Goal: Task Accomplishment & Management: Use online tool/utility

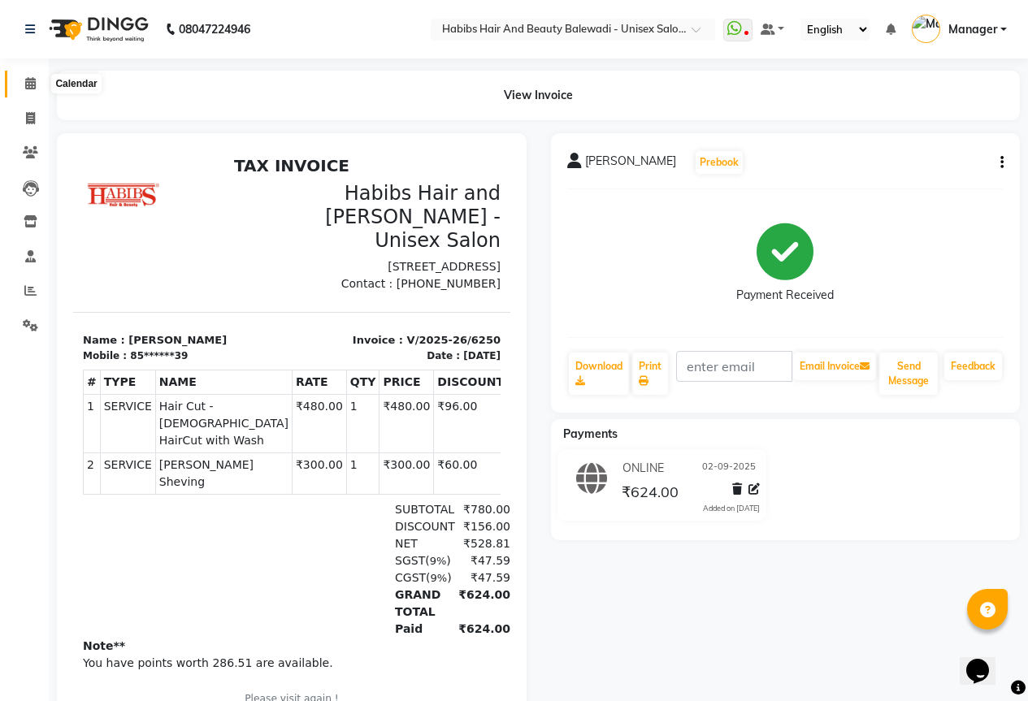
click at [25, 87] on icon at bounding box center [30, 83] width 11 height 12
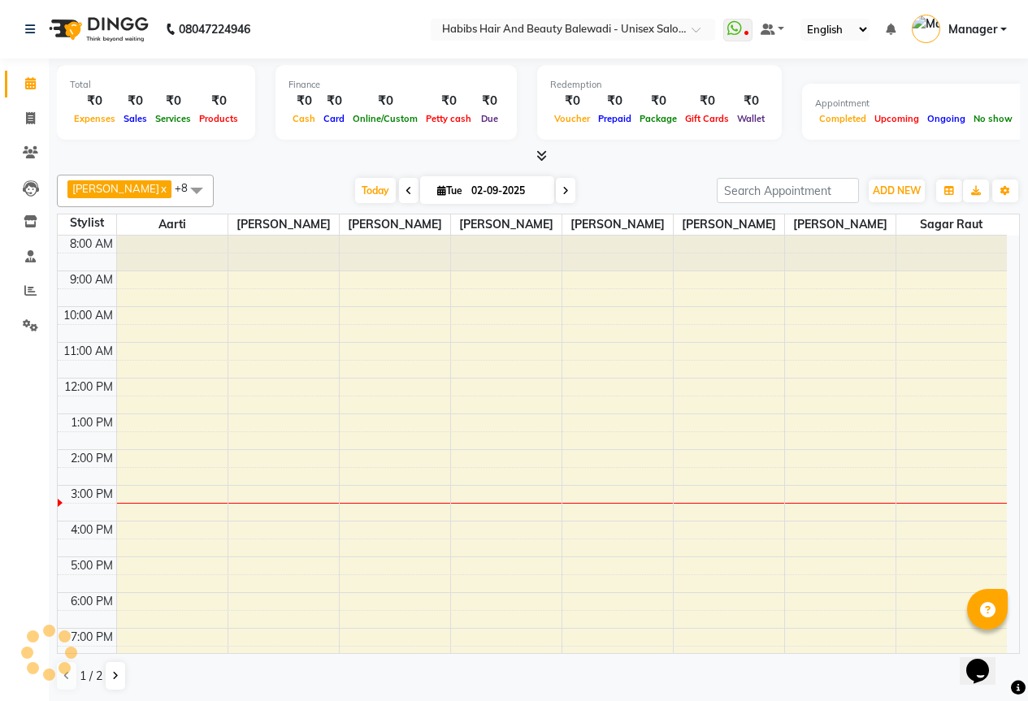
scroll to position [104, 0]
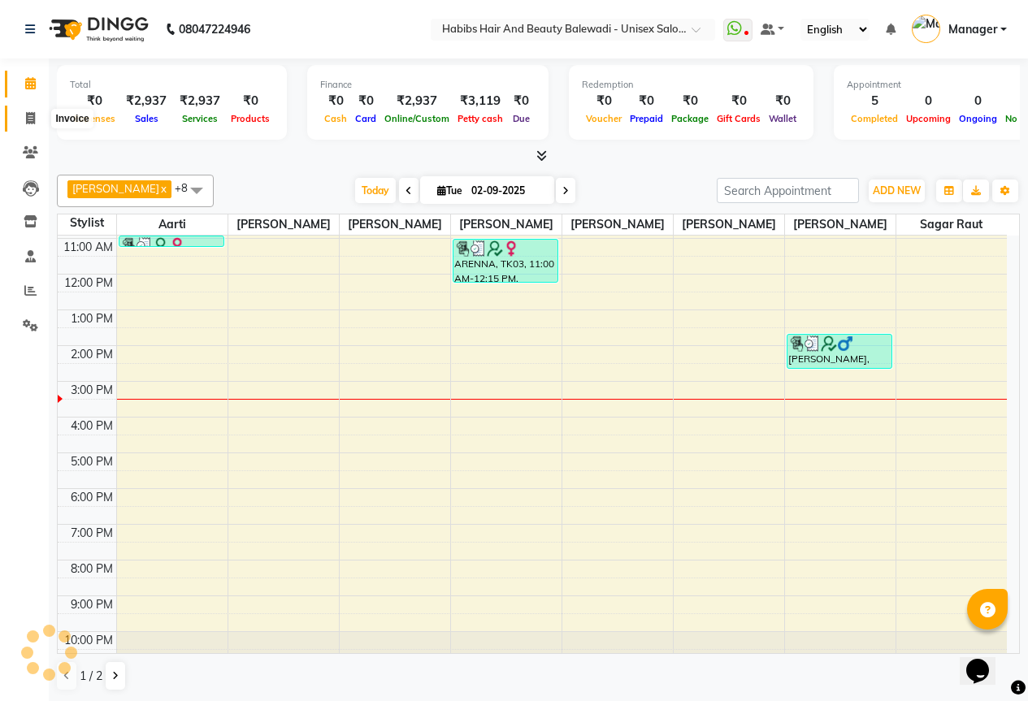
click at [31, 119] on icon at bounding box center [30, 118] width 9 height 12
select select "service"
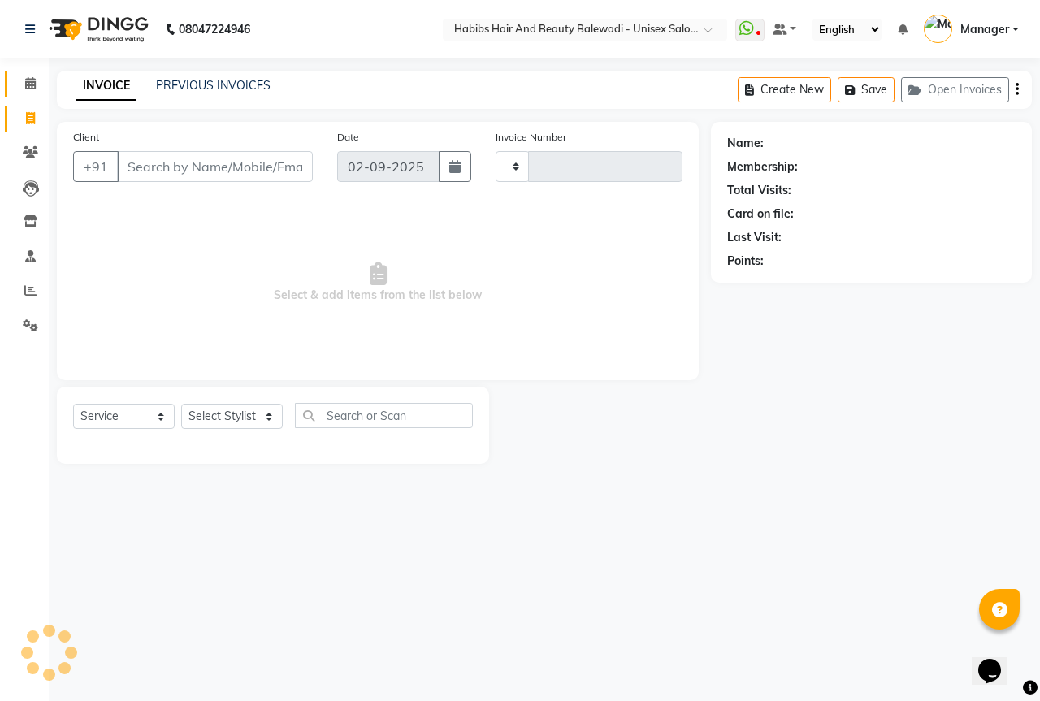
type input "6251"
select select "5902"
click at [253, 88] on link "PREVIOUS INVOICES" at bounding box center [213, 85] width 115 height 15
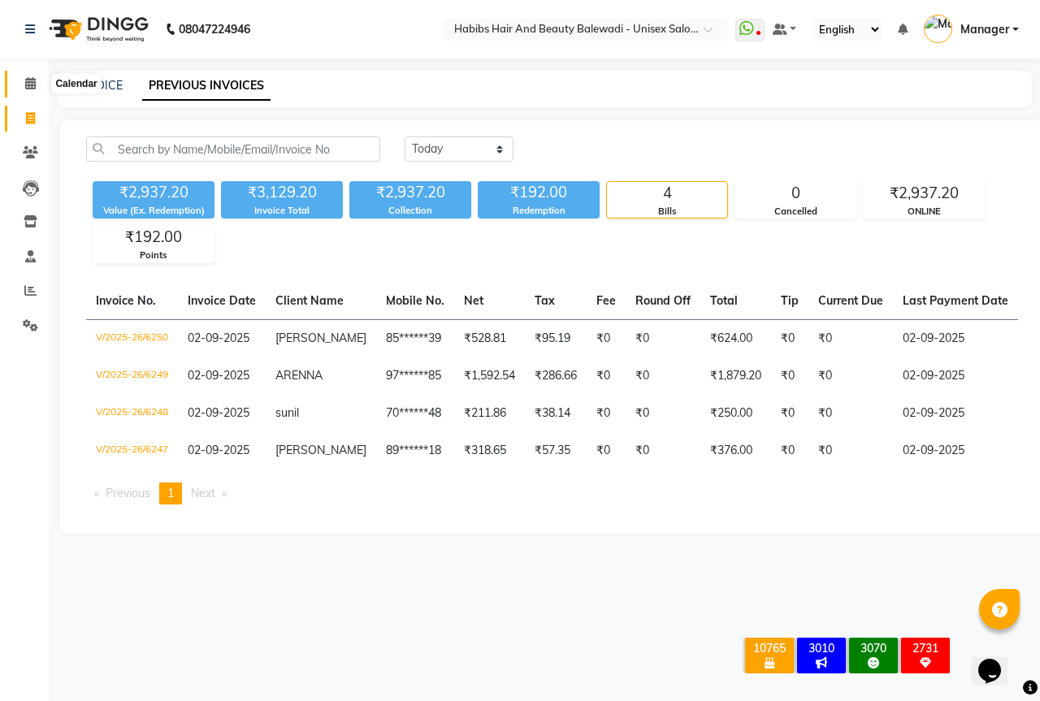
click at [29, 77] on icon at bounding box center [30, 83] width 11 height 12
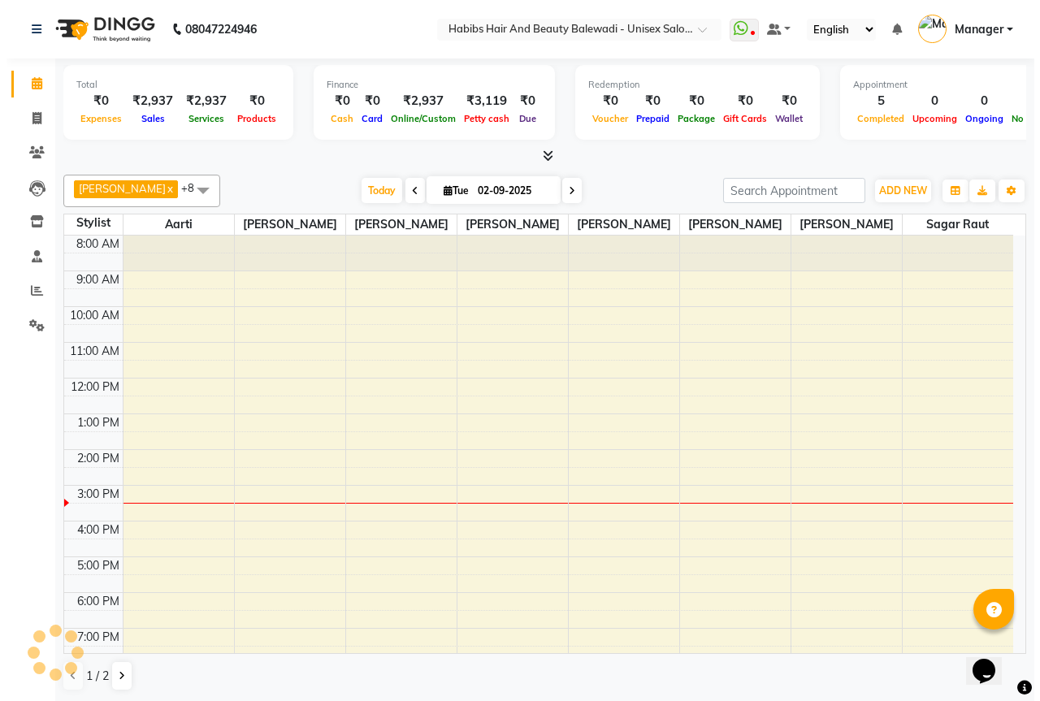
scroll to position [104, 0]
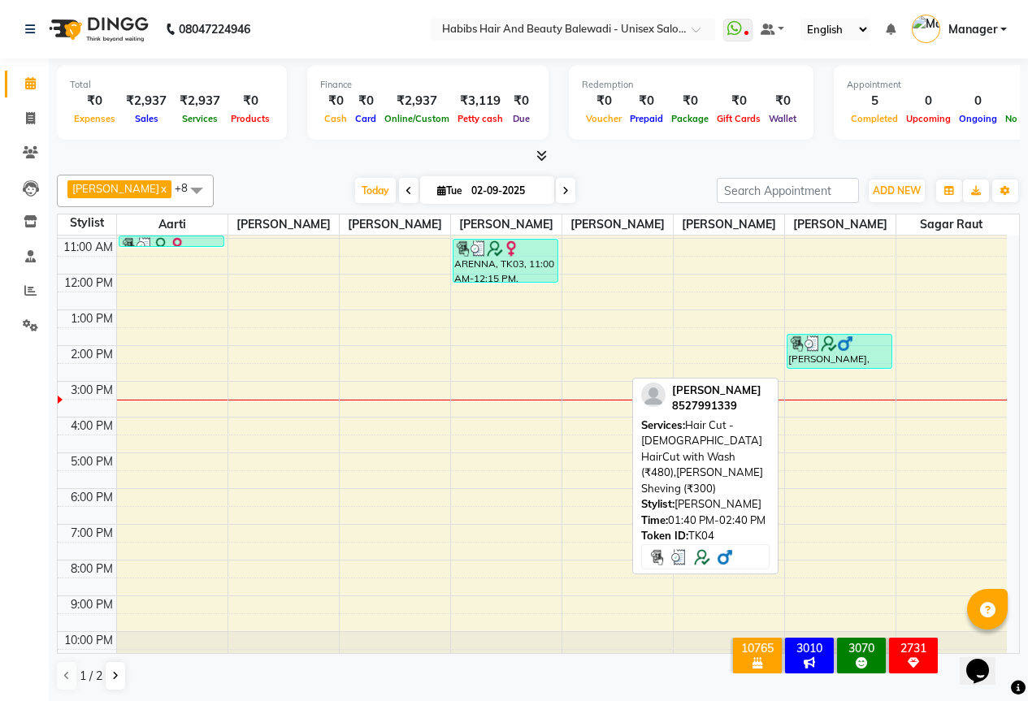
click at [876, 352] on div at bounding box center [839, 343] width 103 height 16
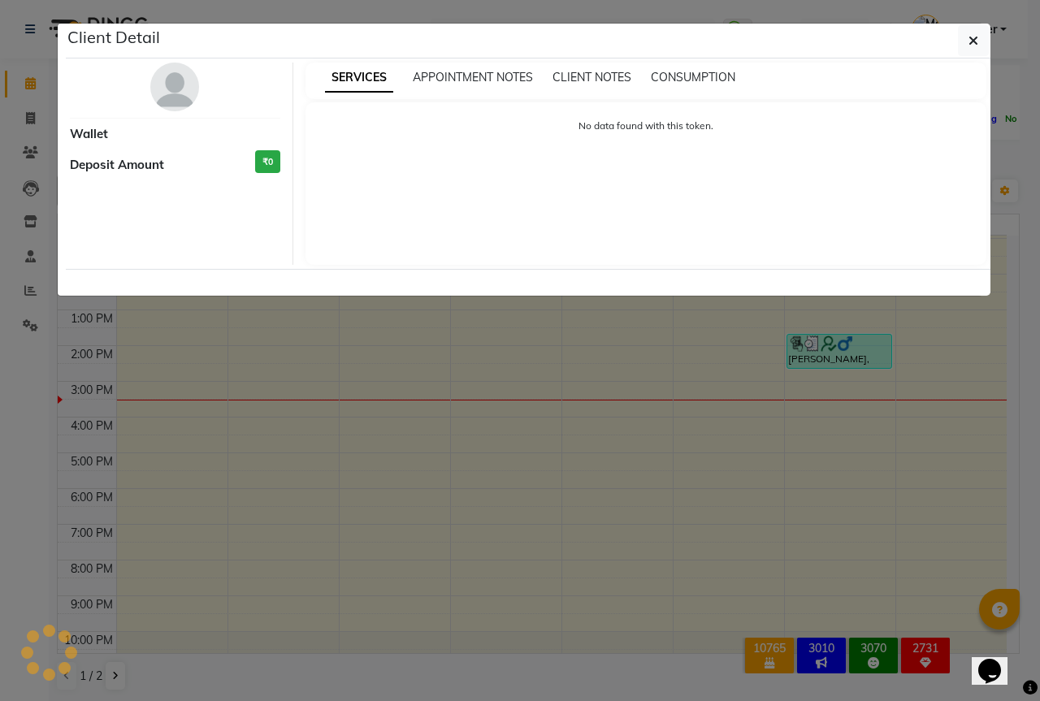
select select "3"
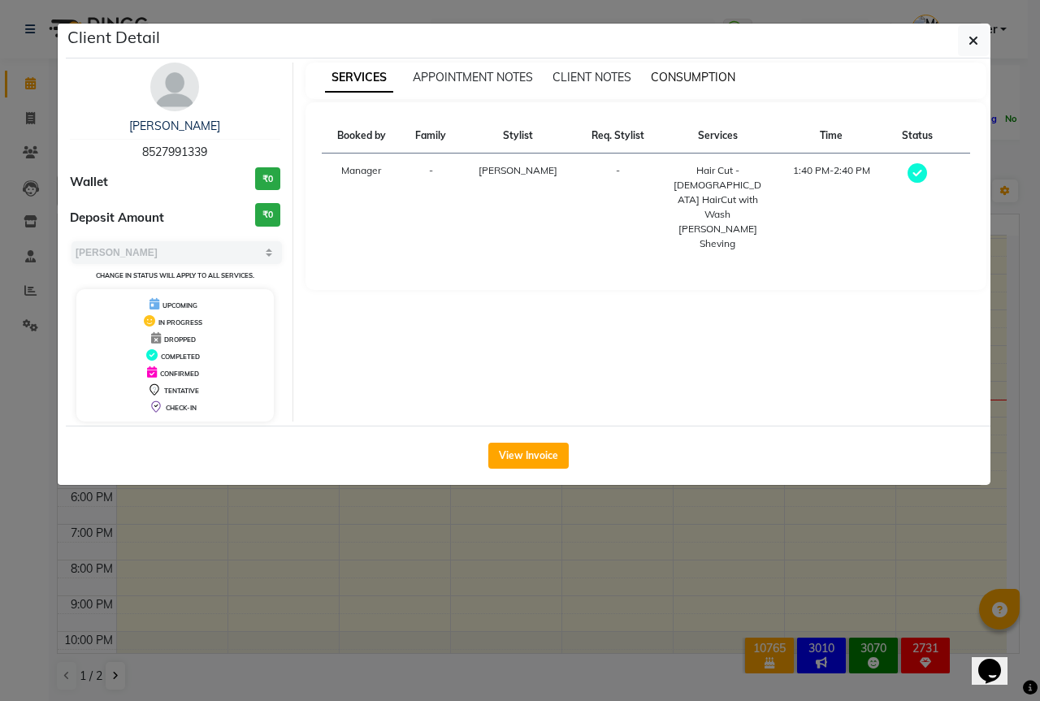
click at [712, 76] on span "CONSUMPTION" at bounding box center [693, 77] width 84 height 15
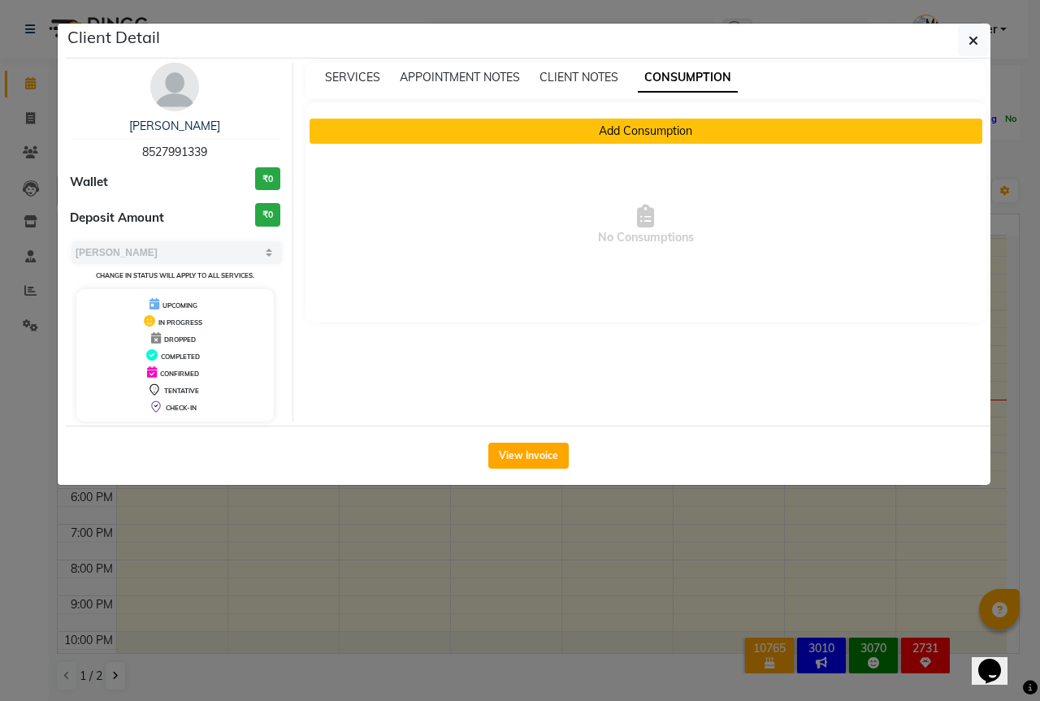
click at [608, 123] on button "Add Consumption" at bounding box center [645, 131] width 673 height 25
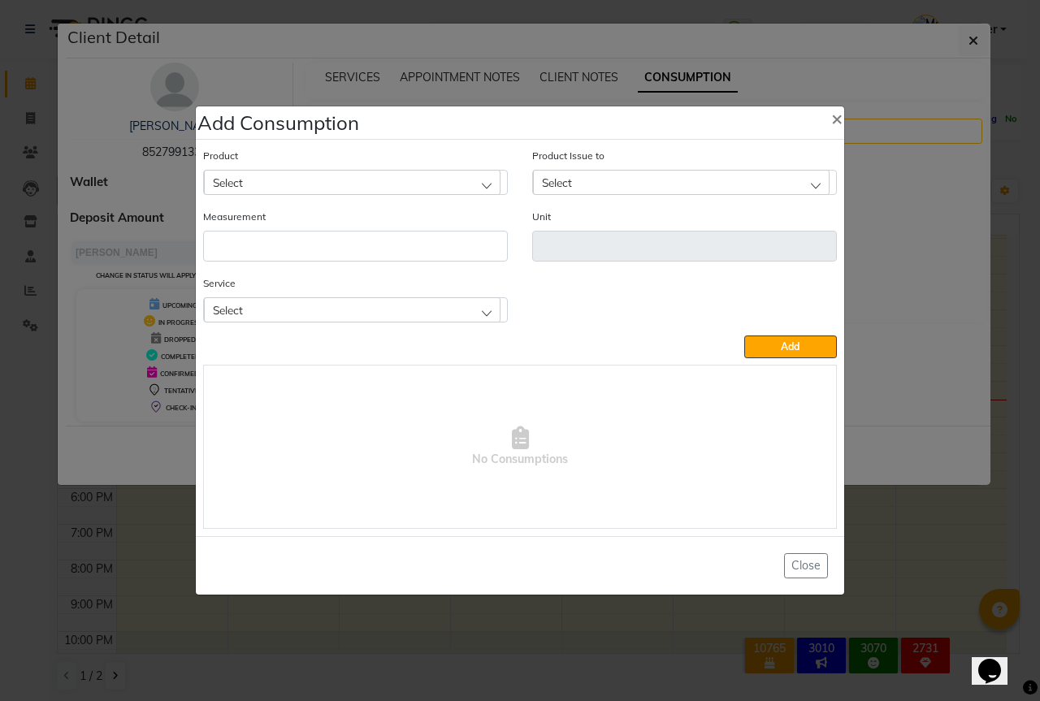
click at [412, 310] on div "Select" at bounding box center [352, 309] width 296 height 24
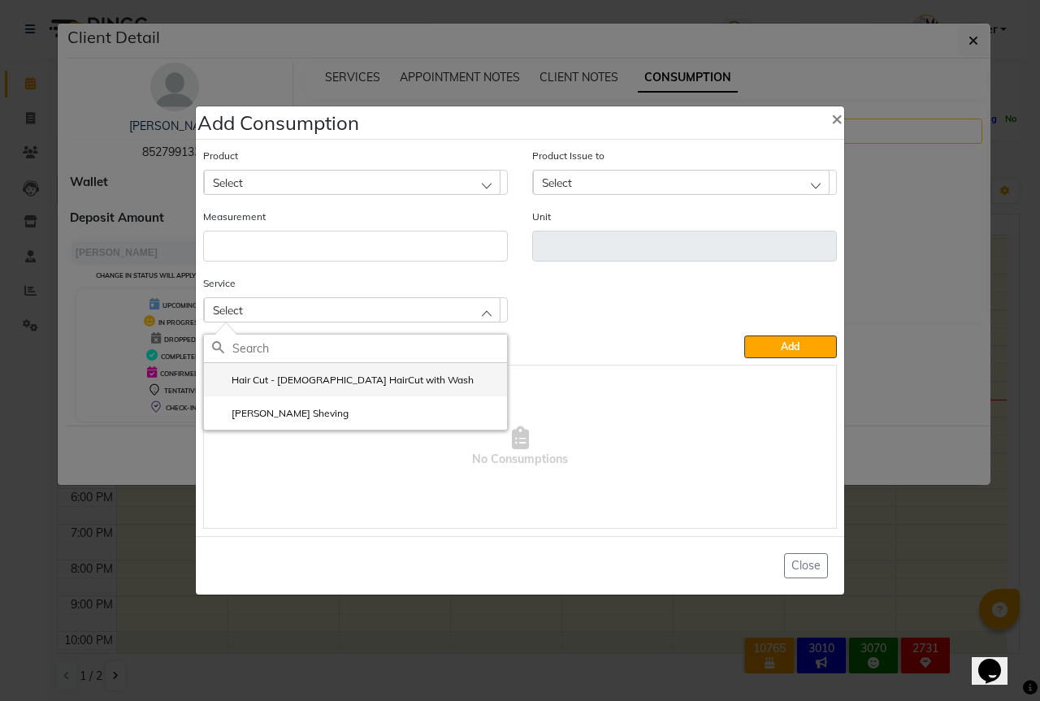
click at [347, 374] on label "Hair Cut - [DEMOGRAPHIC_DATA] HairCut with Wash" at bounding box center [343, 380] width 262 height 15
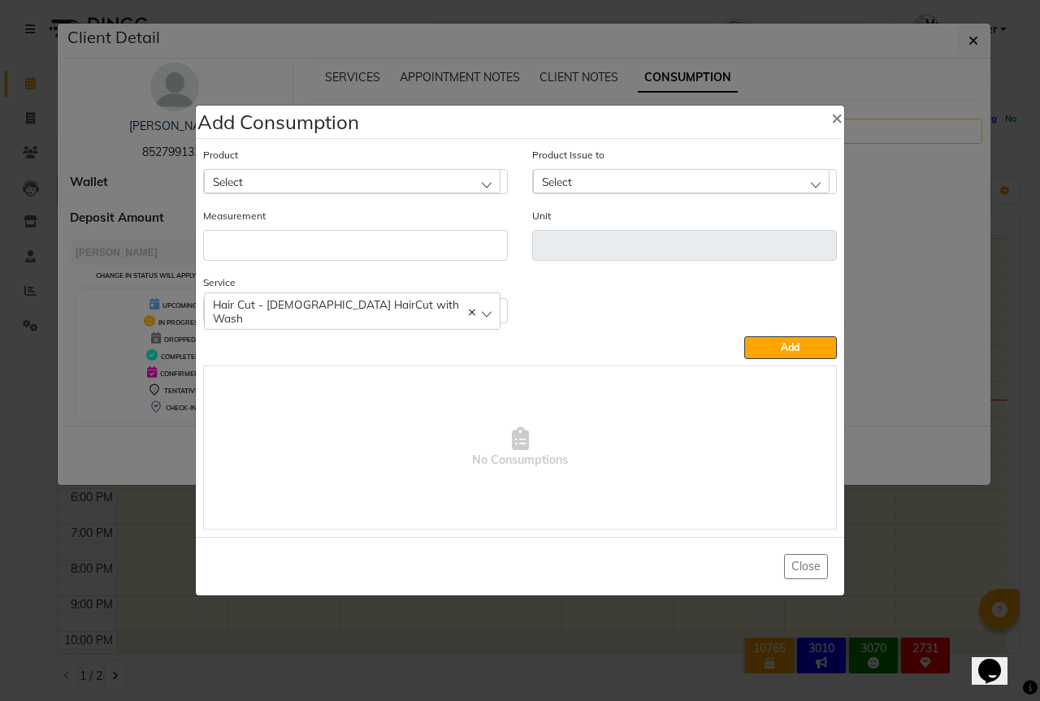
click at [366, 176] on div "Select" at bounding box center [352, 181] width 296 height 24
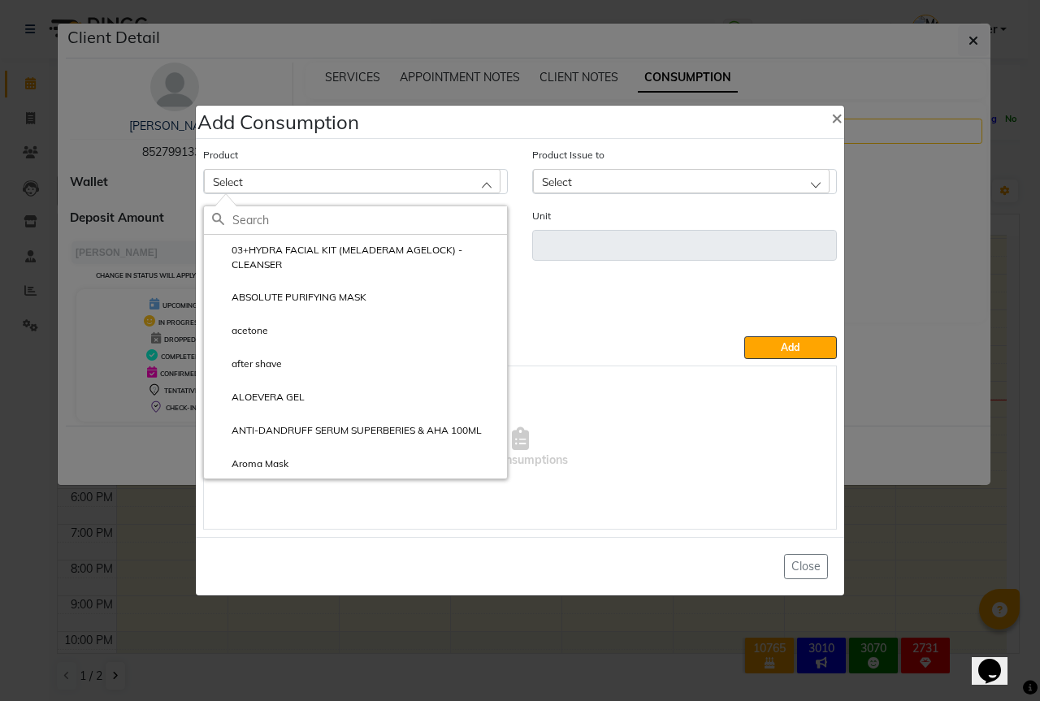
click at [266, 225] on input "text" at bounding box center [369, 220] width 275 height 28
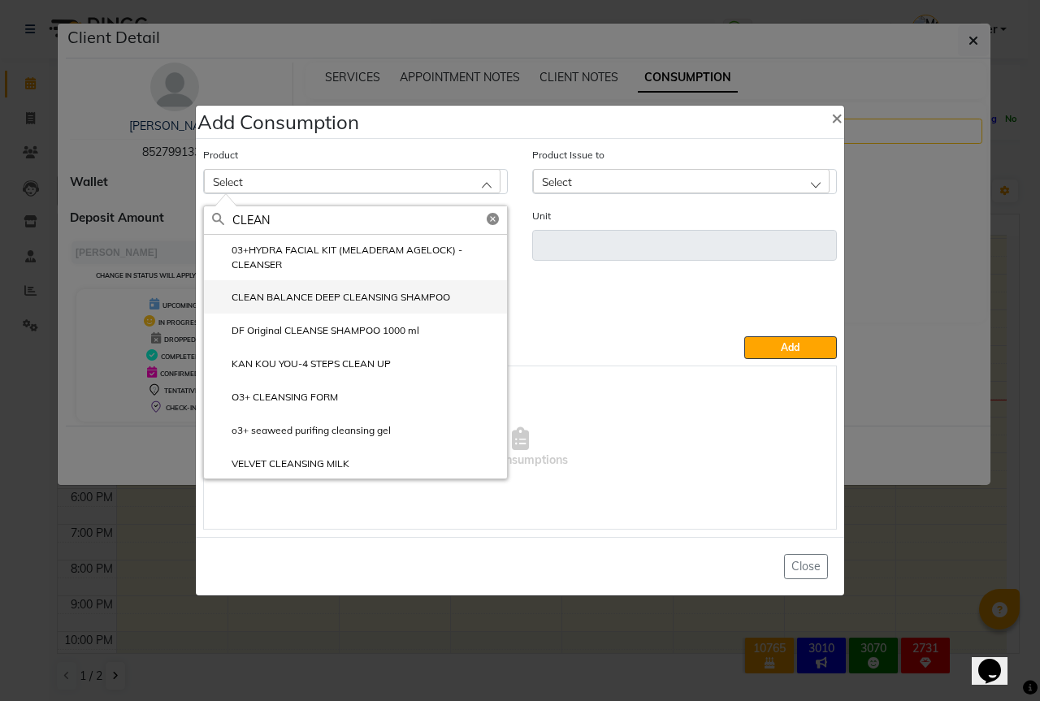
type input "CLEAN"
click at [432, 292] on label "CLEAN BALANCE DEEP CLEANSING SHAMPOO" at bounding box center [331, 297] width 238 height 15
type input "ml"
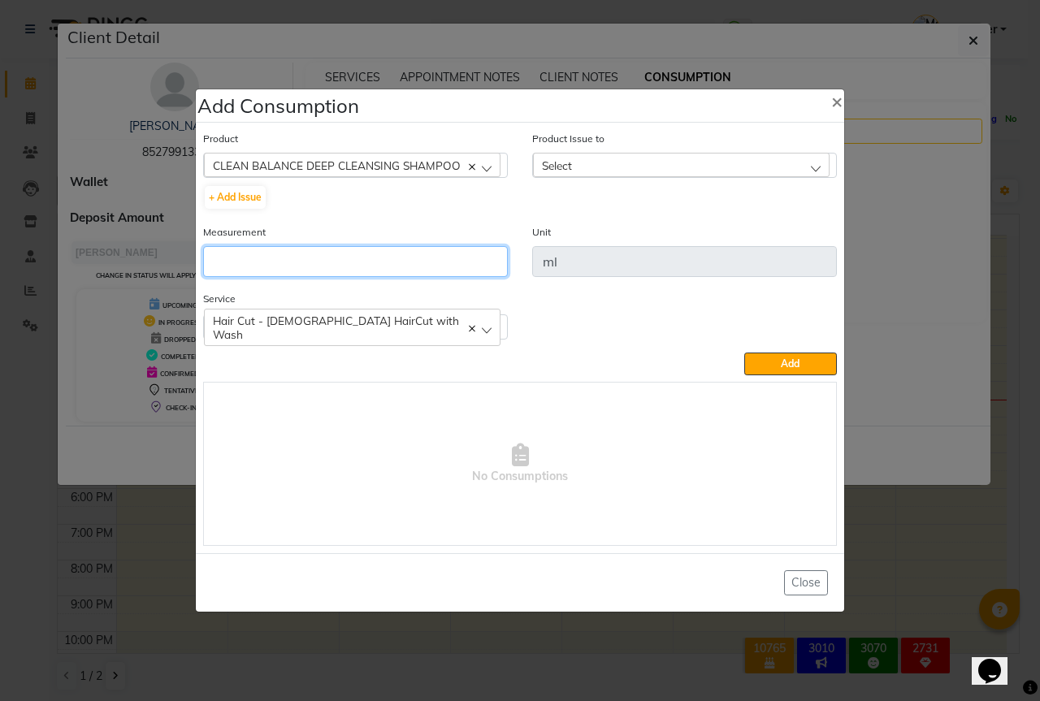
click at [314, 254] on input "number" at bounding box center [355, 261] width 305 height 31
type input "5"
click at [625, 162] on div "Select" at bounding box center [681, 165] width 296 height 24
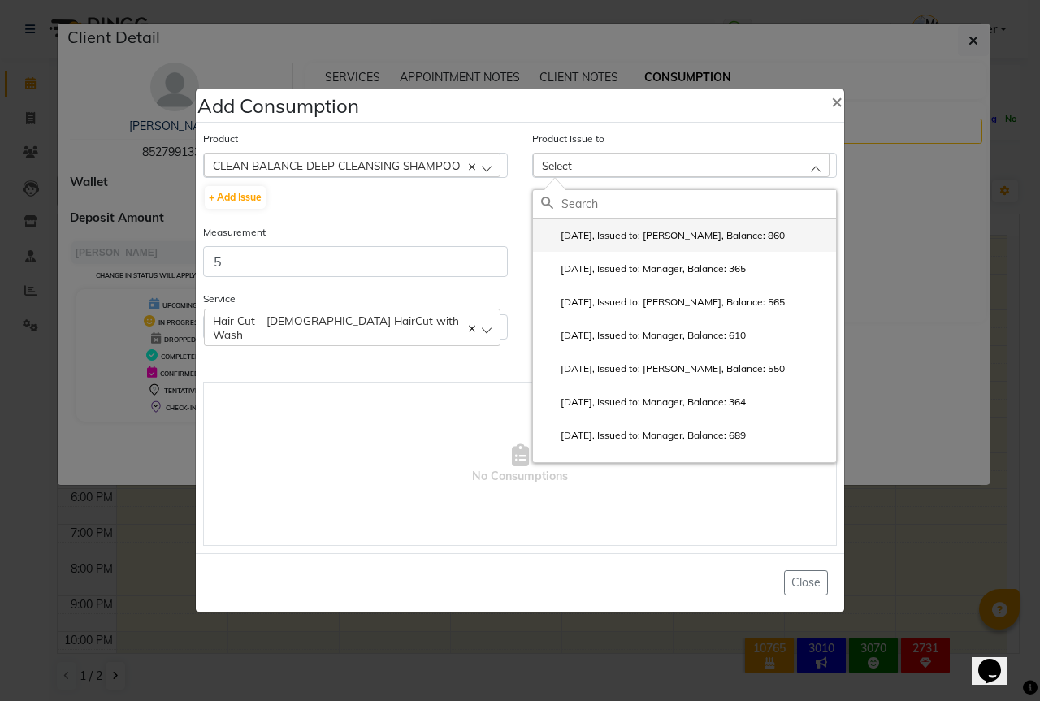
click at [656, 227] on li "[DATE], Issued to: [PERSON_NAME], Balance: 860" at bounding box center [684, 235] width 303 height 33
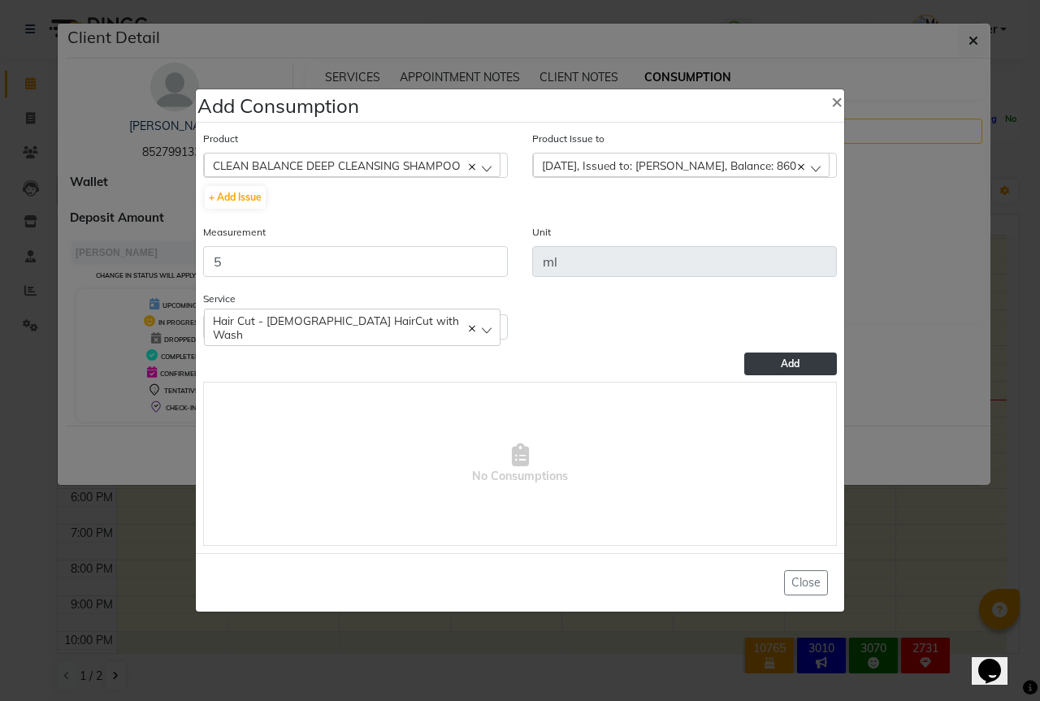
click at [757, 354] on button "Add" at bounding box center [790, 364] width 93 height 23
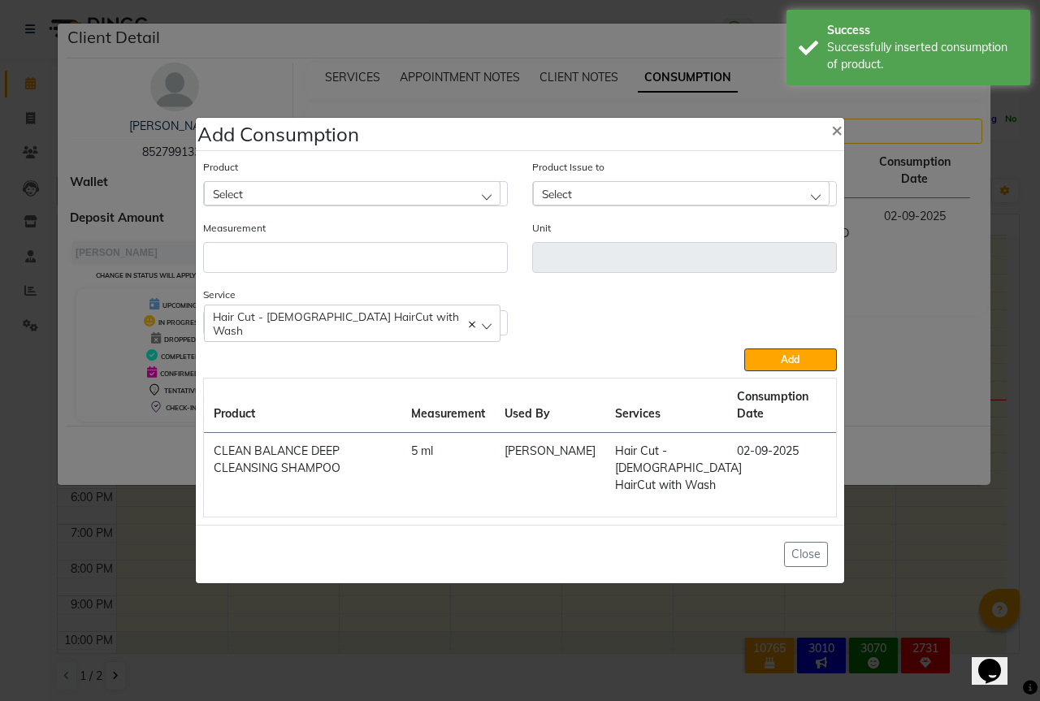
click at [318, 197] on div "Select" at bounding box center [352, 193] width 296 height 24
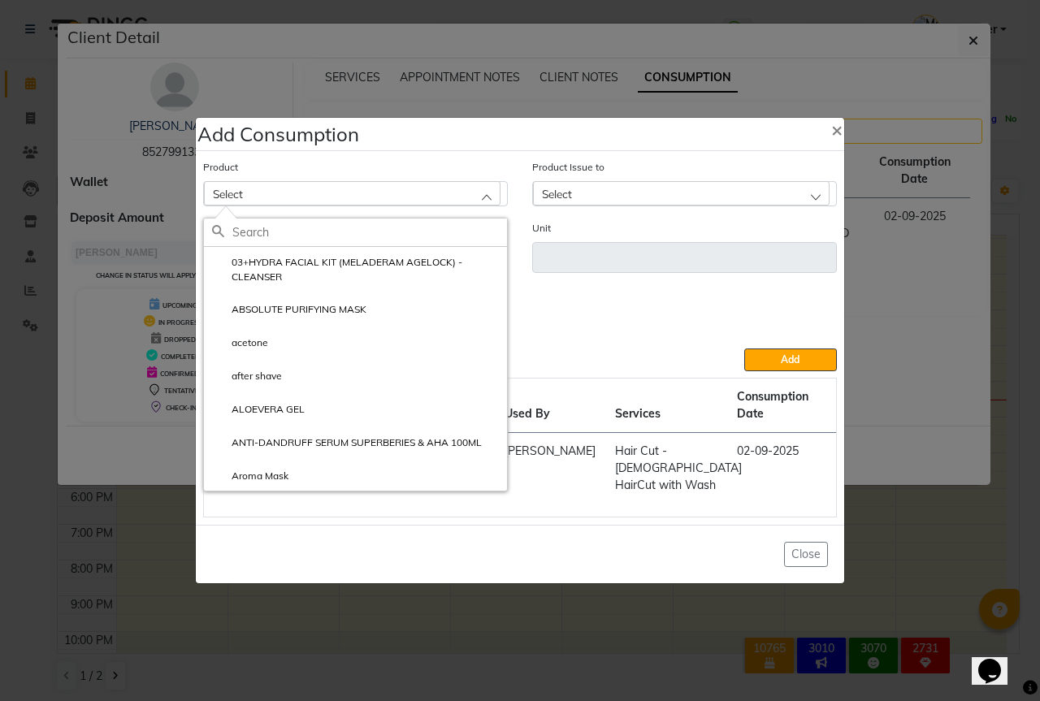
click at [256, 233] on input "text" at bounding box center [369, 233] width 275 height 28
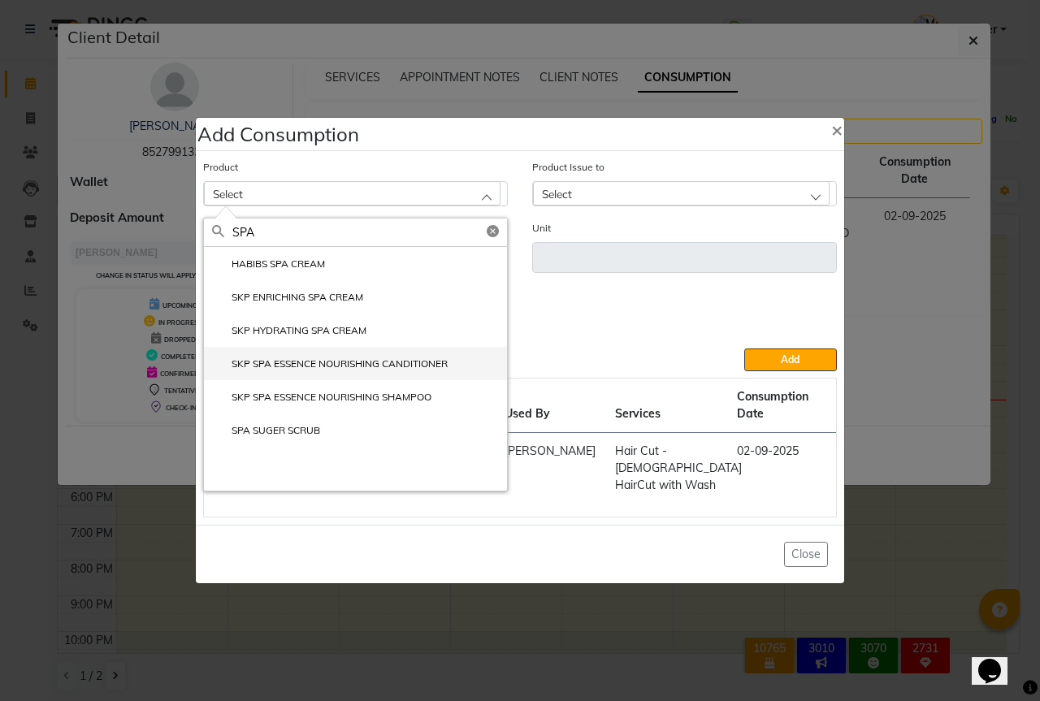
type input "SPA"
click at [418, 359] on label "SKP SPA ESSENCE NOURISHING CANDITIONER" at bounding box center [330, 364] width 236 height 15
type input "ml"
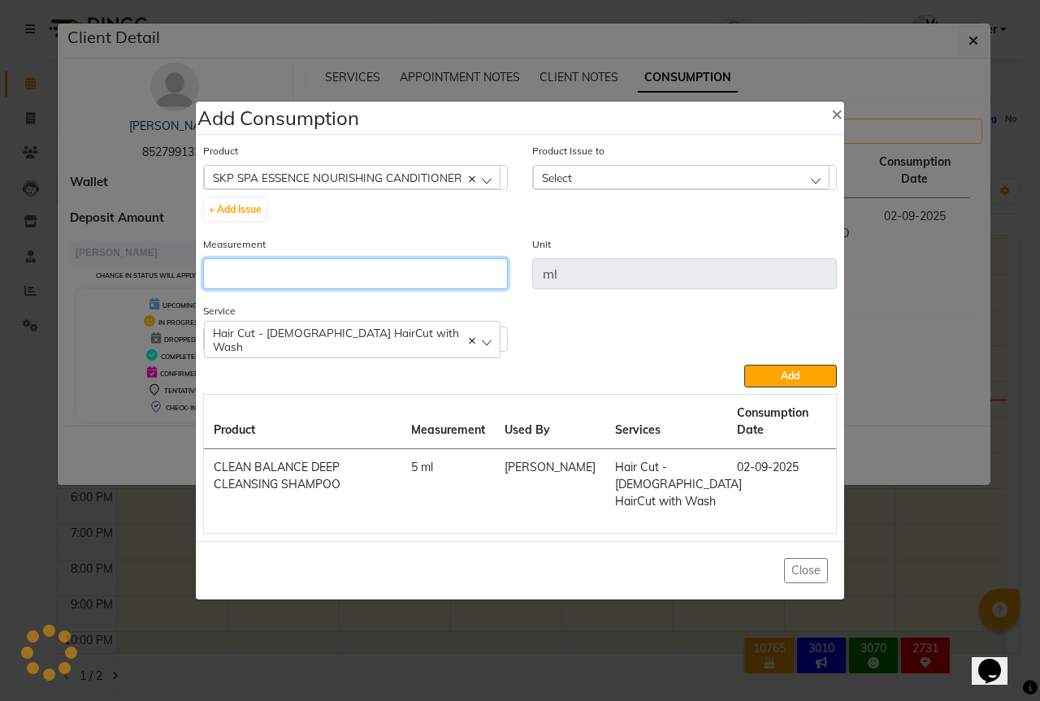
click at [297, 271] on input "number" at bounding box center [355, 273] width 305 height 31
type input "5"
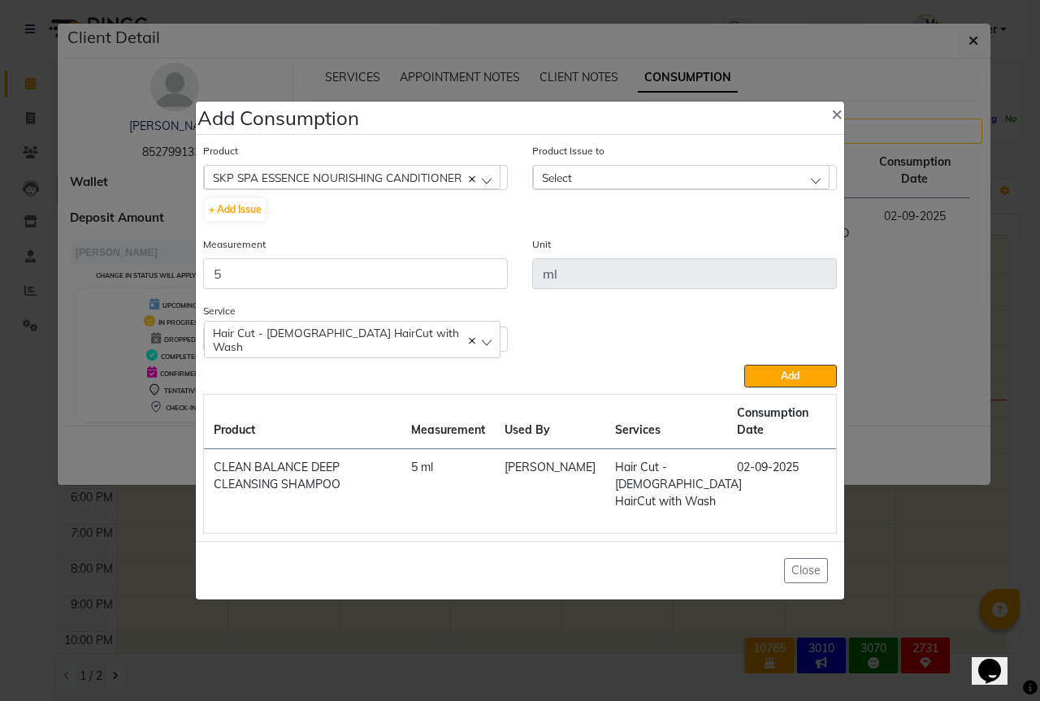
click at [648, 179] on div "Select" at bounding box center [681, 177] width 296 height 24
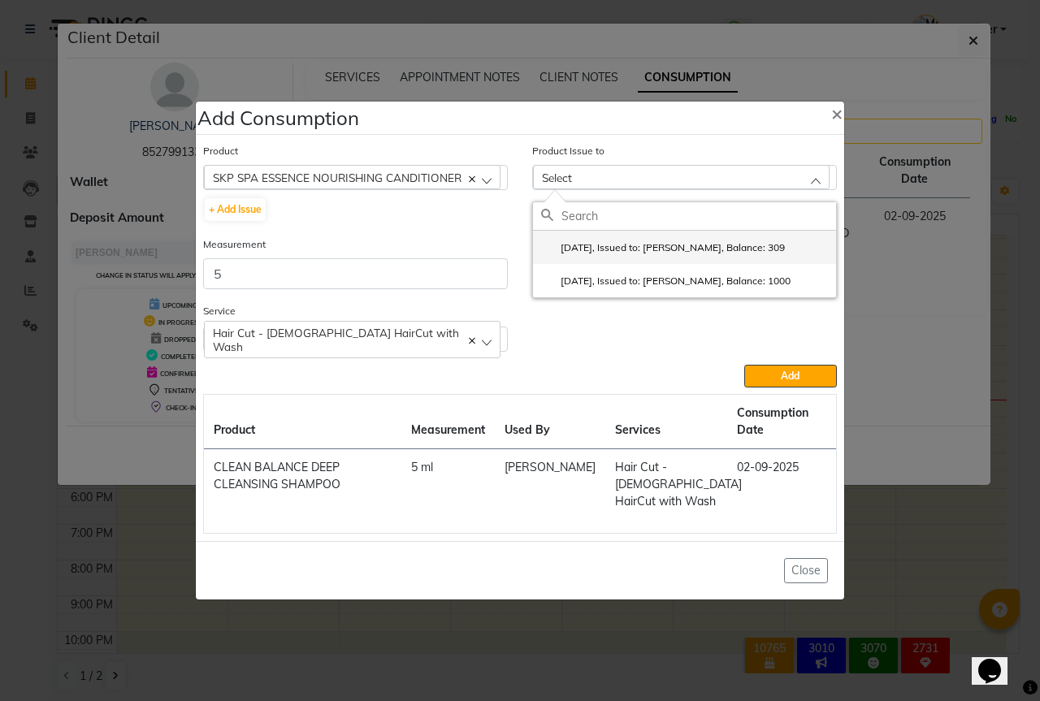
click at [654, 245] on label "[DATE], Issued to: [PERSON_NAME], Balance: 309" at bounding box center [663, 247] width 244 height 15
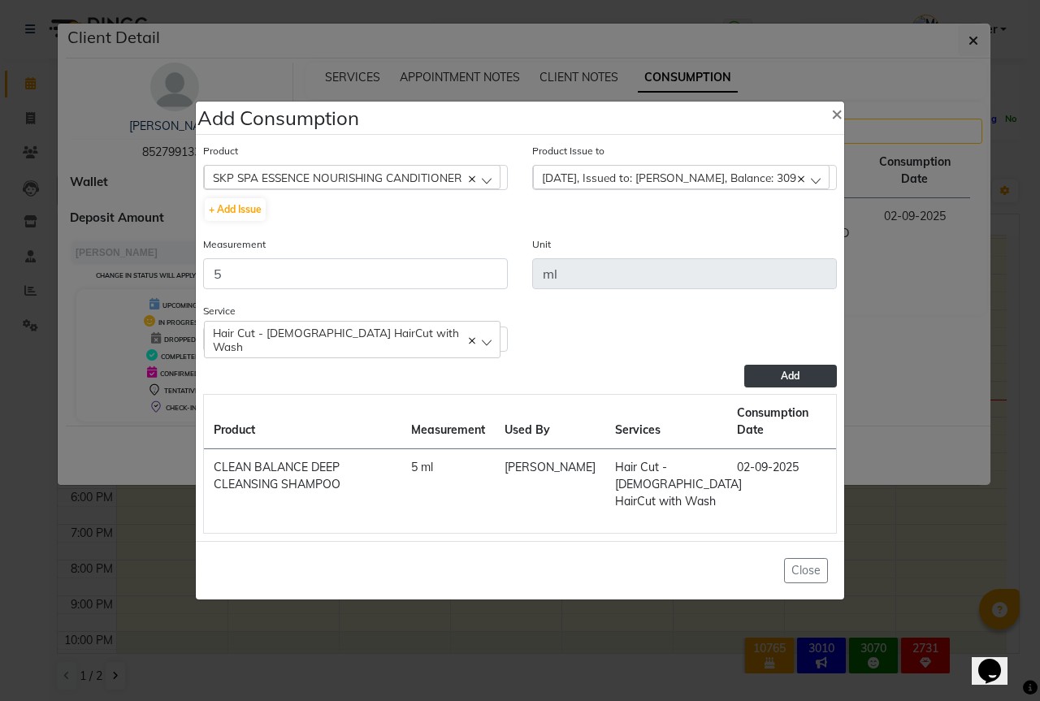
click at [766, 379] on button "Add" at bounding box center [790, 376] width 93 height 23
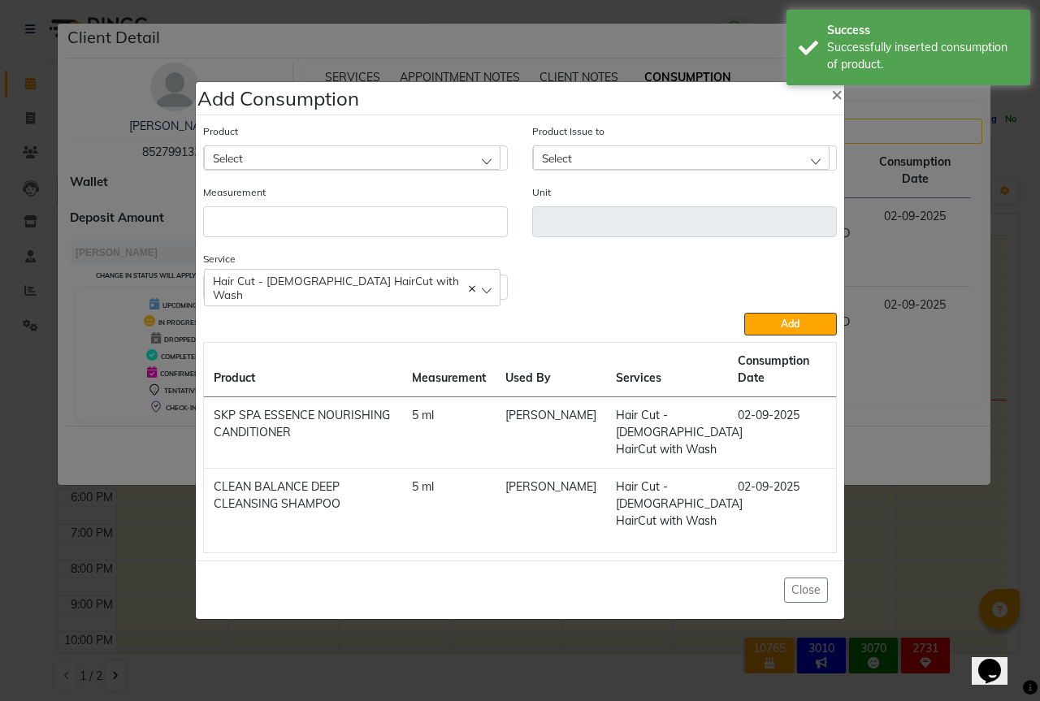
click at [340, 152] on div "Select" at bounding box center [352, 157] width 296 height 24
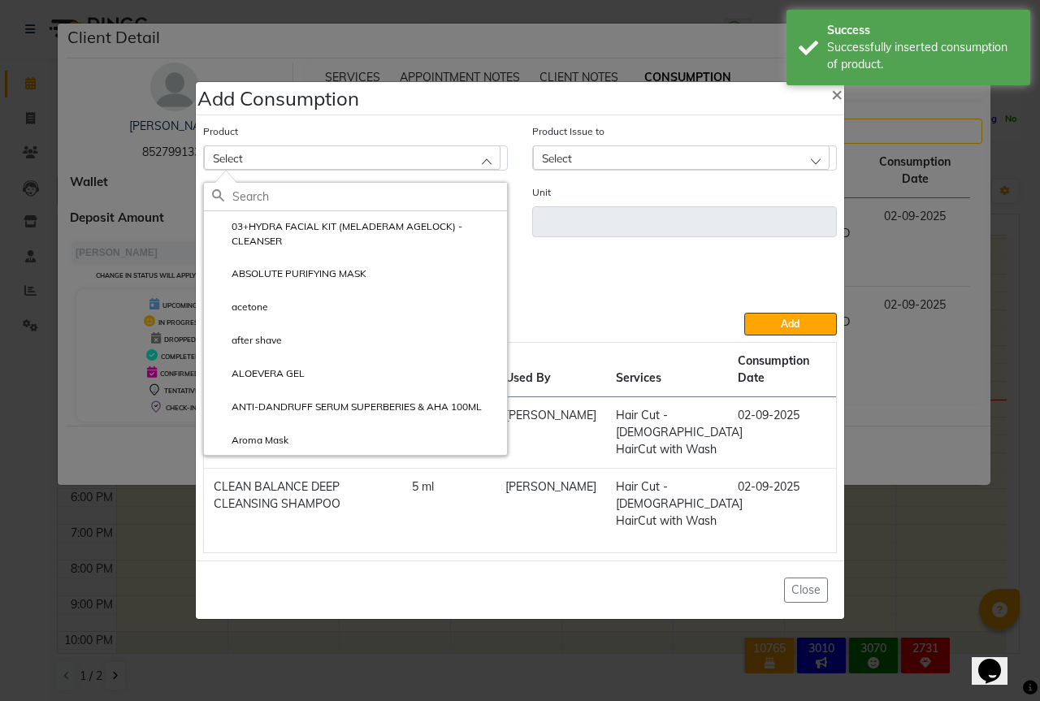
click at [311, 197] on input "text" at bounding box center [369, 197] width 275 height 28
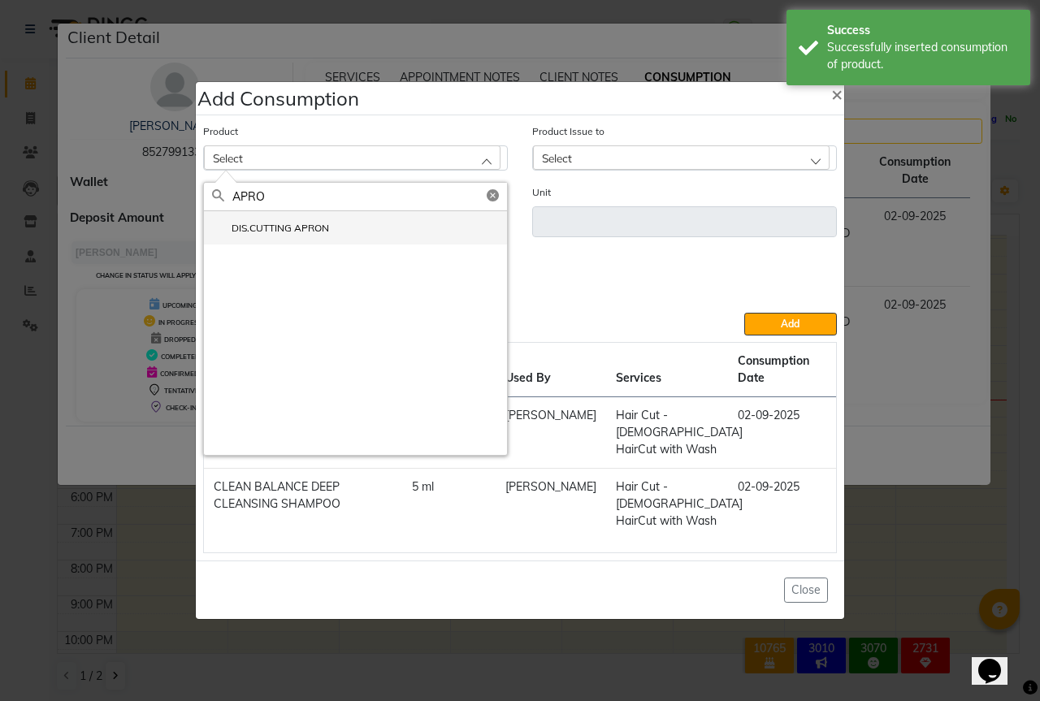
type input "APRO"
click at [314, 225] on label "DIS.CUTTING APRON" at bounding box center [270, 228] width 117 height 15
type input "PCS"
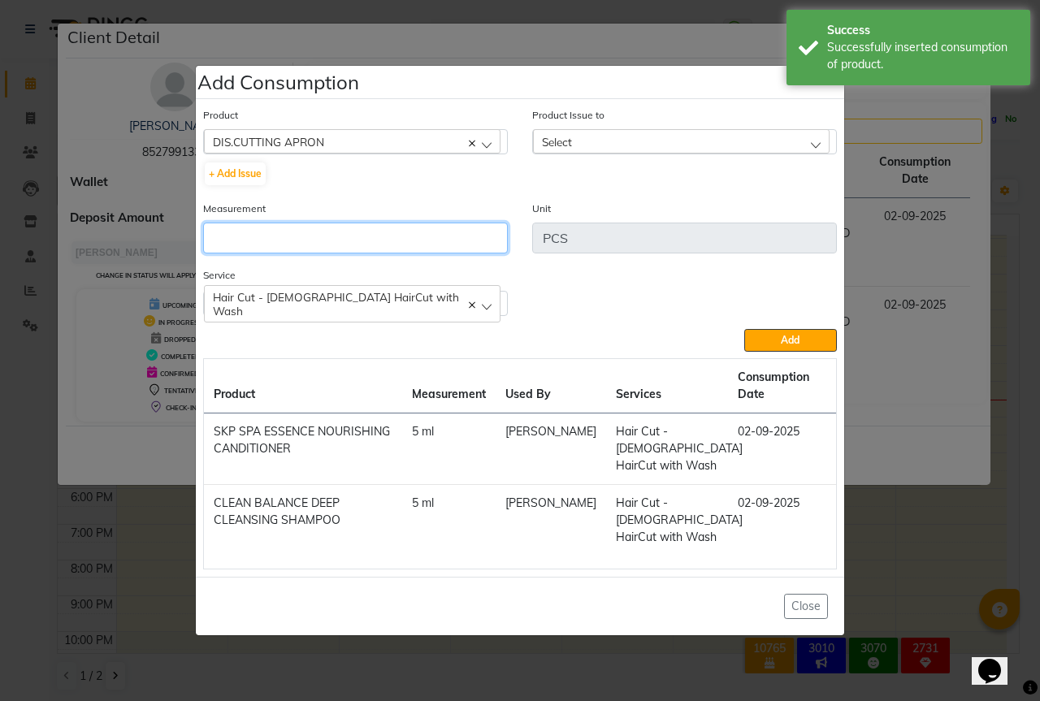
click at [271, 240] on input "number" at bounding box center [355, 238] width 305 height 31
type input "1"
click at [669, 144] on div "Select" at bounding box center [681, 141] width 296 height 24
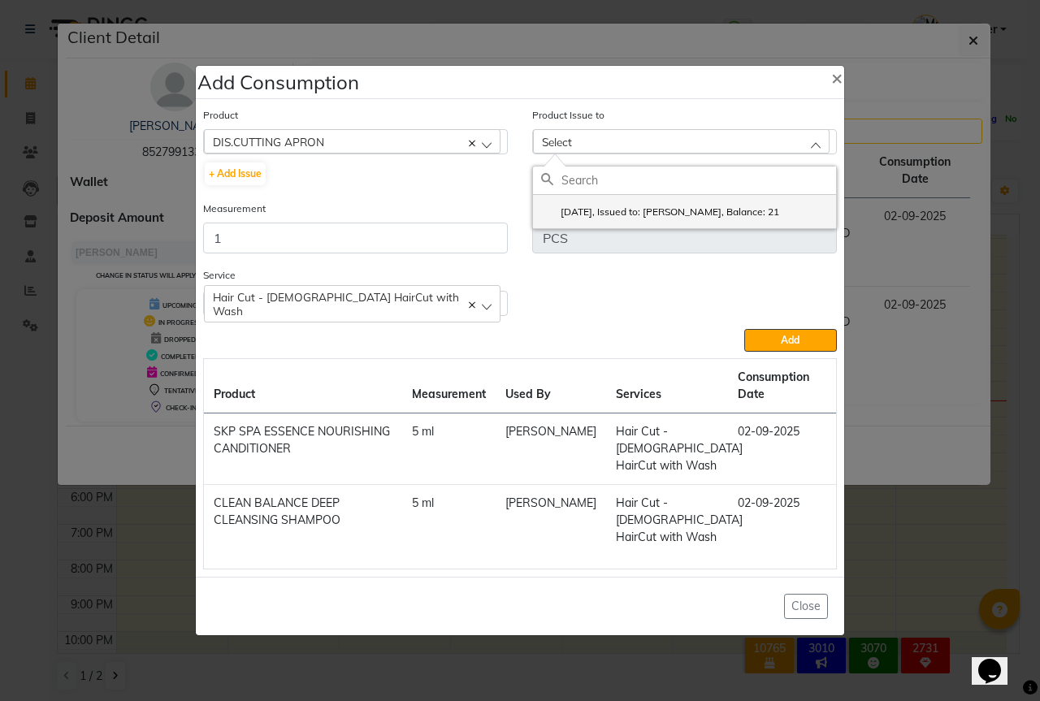
click at [640, 204] on li "[DATE], Issued to: [PERSON_NAME], Balance: 21" at bounding box center [684, 211] width 303 height 33
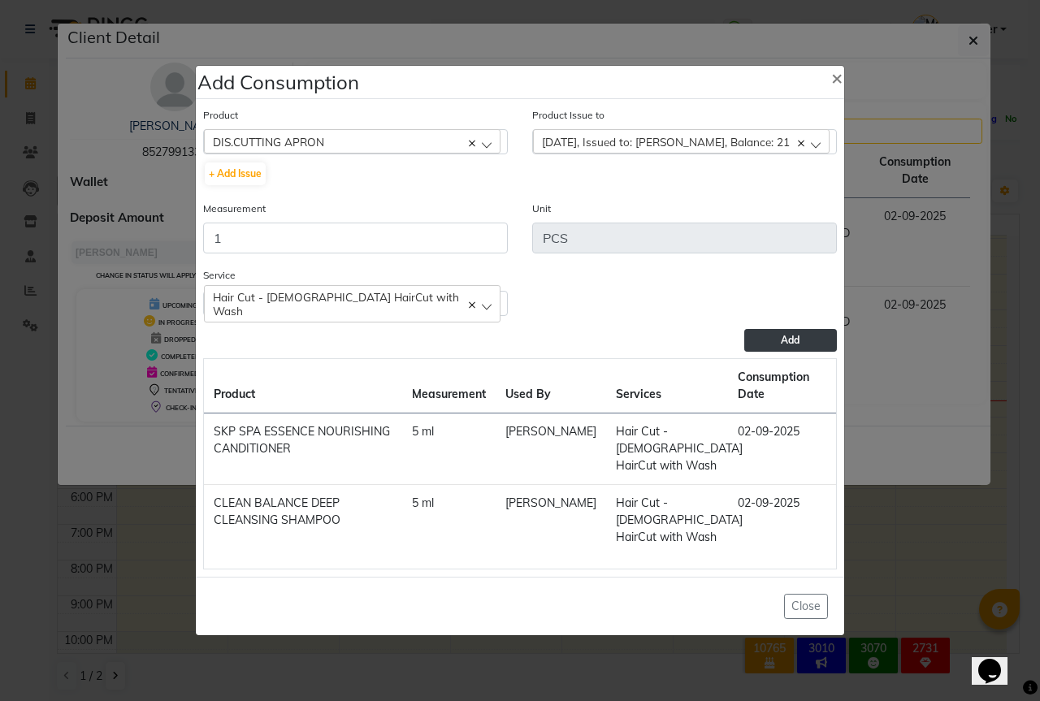
click at [794, 331] on button "Add" at bounding box center [790, 340] width 93 height 23
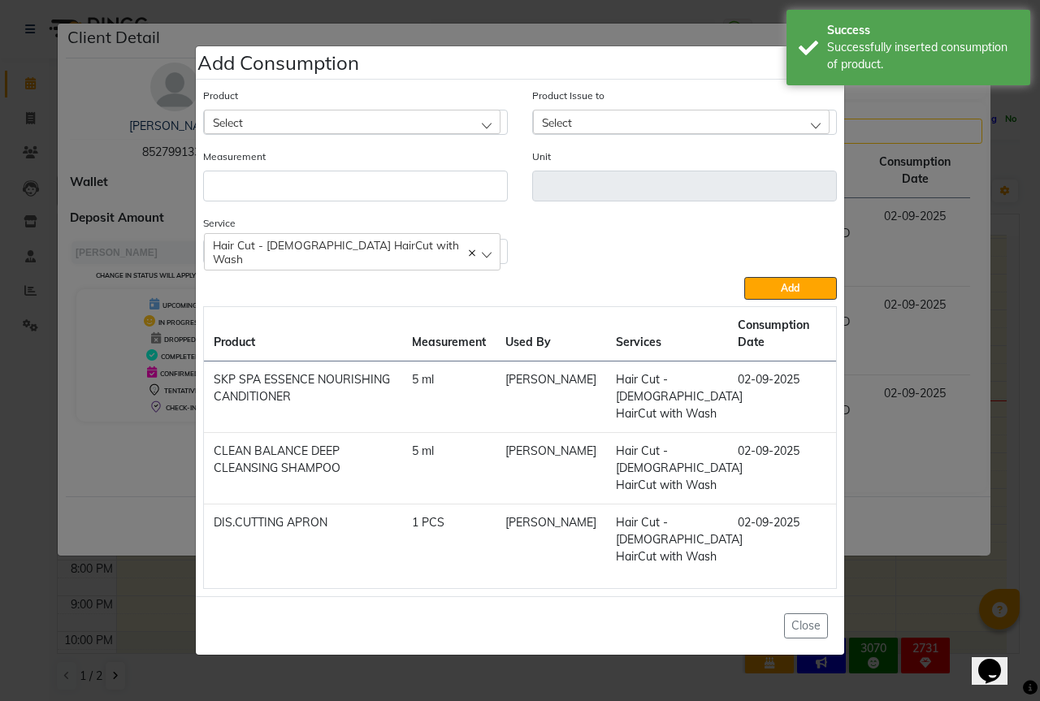
click at [343, 118] on div "Select" at bounding box center [352, 122] width 296 height 24
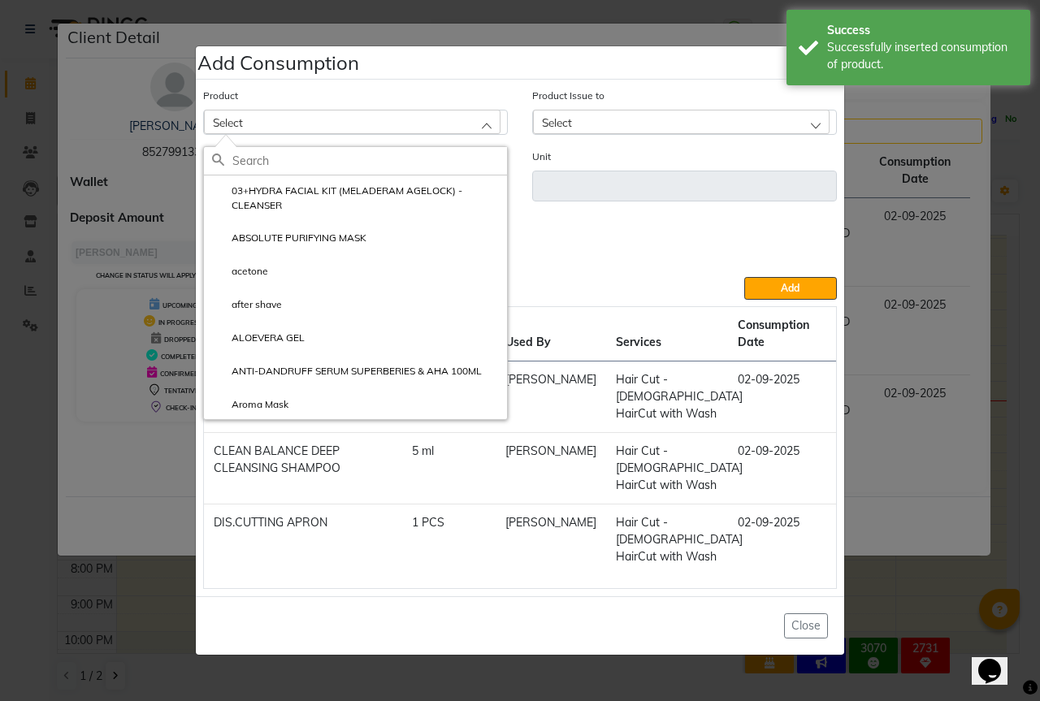
click at [280, 169] on input "text" at bounding box center [369, 161] width 275 height 28
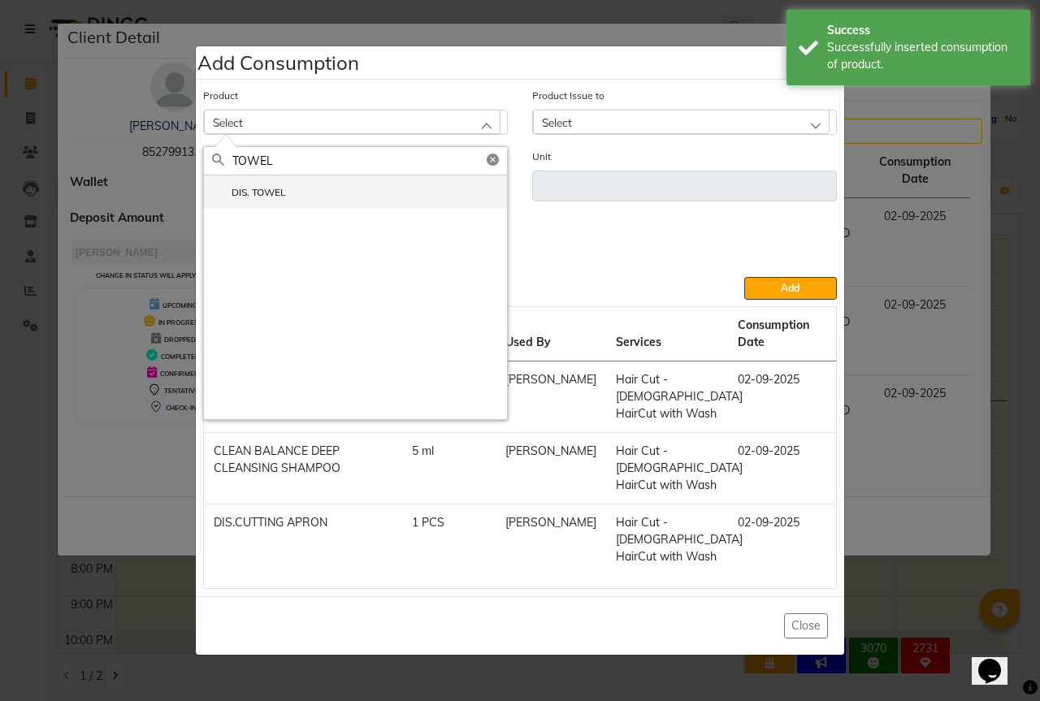
type input "TOWEL"
click at [296, 191] on li "DIS. TOWEL" at bounding box center [355, 191] width 303 height 33
type input "PCS"
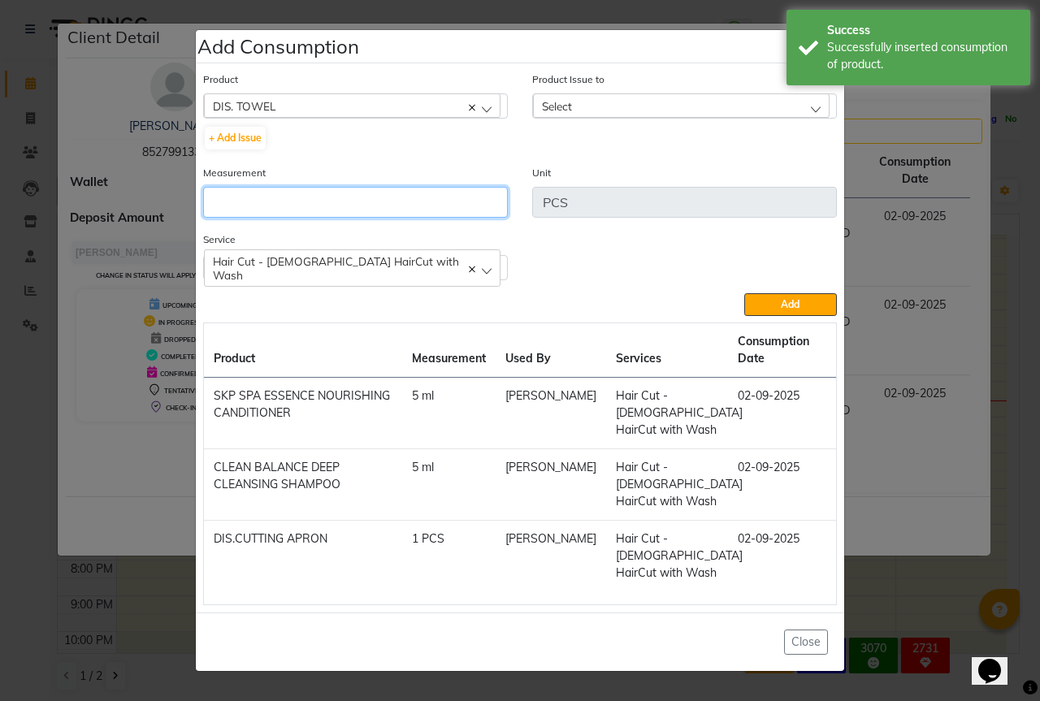
click at [330, 202] on input "number" at bounding box center [355, 202] width 305 height 31
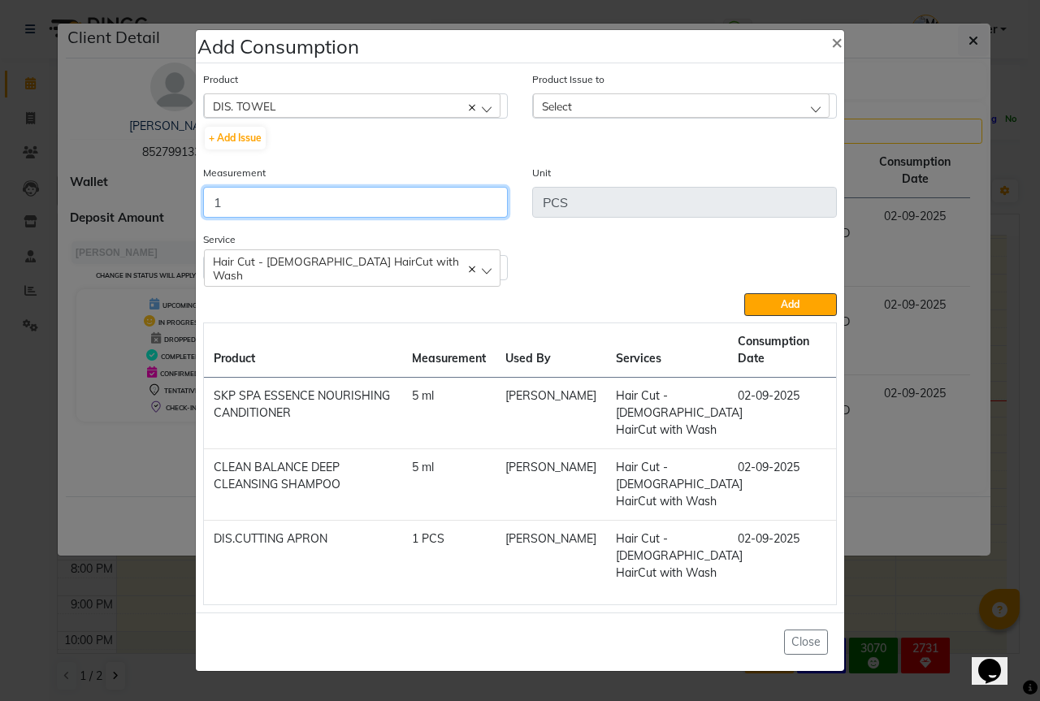
type input "1"
click at [687, 123] on div "Product Issue to Select [DATE], Issued to: [PERSON_NAME], Balance: 54 [DATE], I…" at bounding box center [684, 117] width 329 height 93
click at [692, 106] on div "Select" at bounding box center [681, 105] width 296 height 24
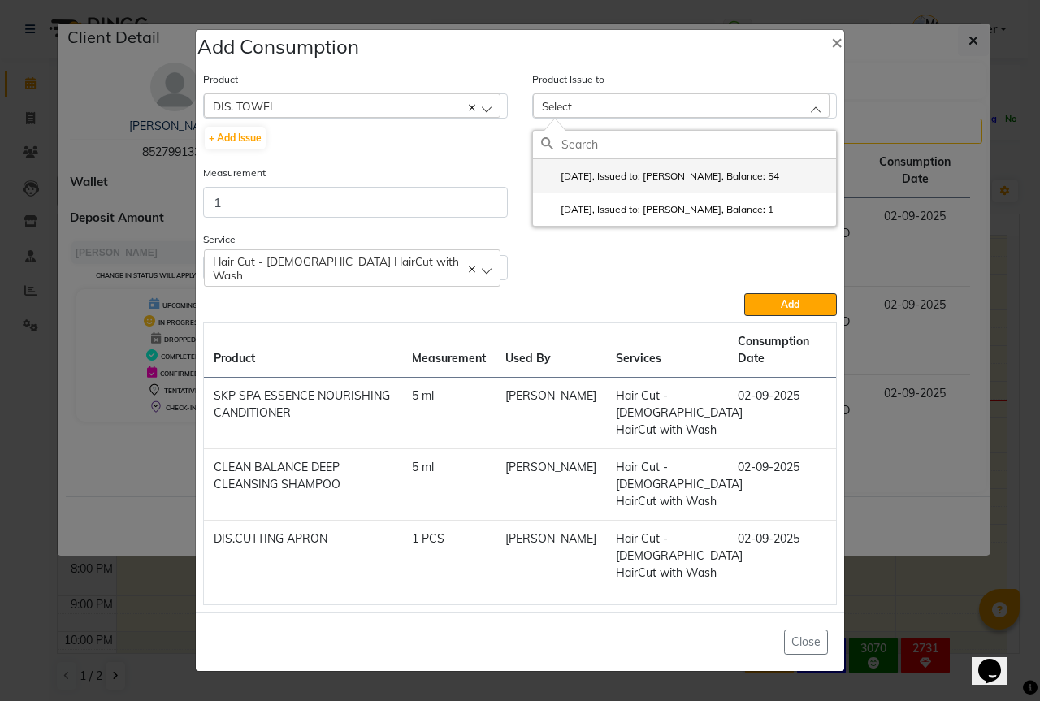
click at [696, 168] on li "[DATE], Issued to: [PERSON_NAME], Balance: 54" at bounding box center [684, 175] width 303 height 33
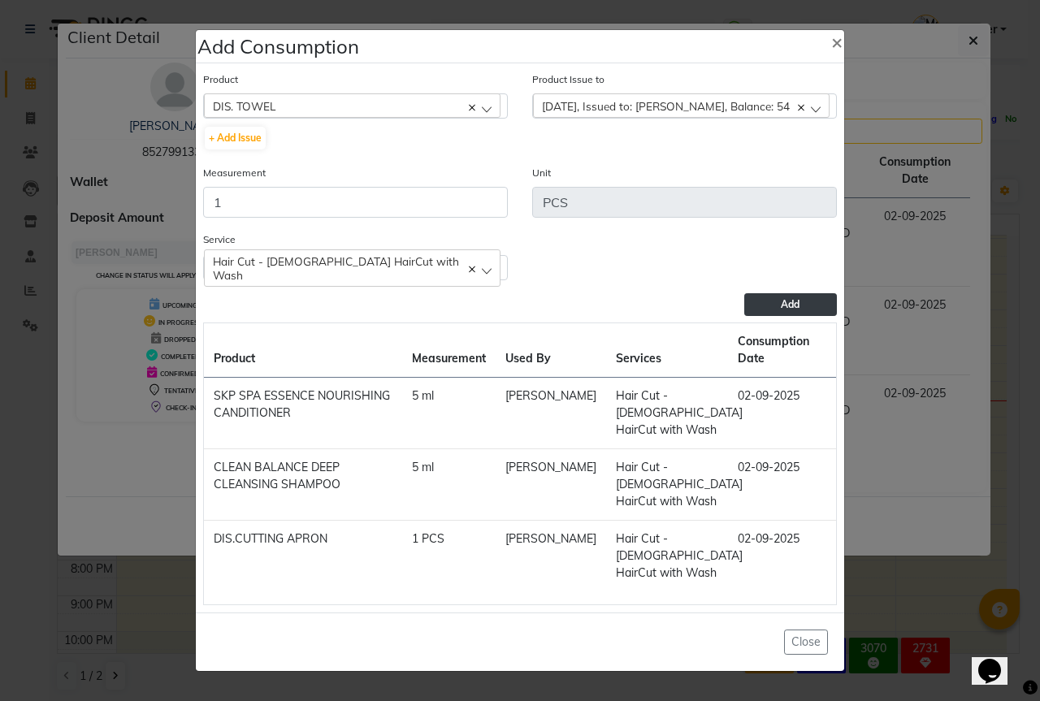
click at [789, 304] on span "Add" at bounding box center [790, 304] width 19 height 12
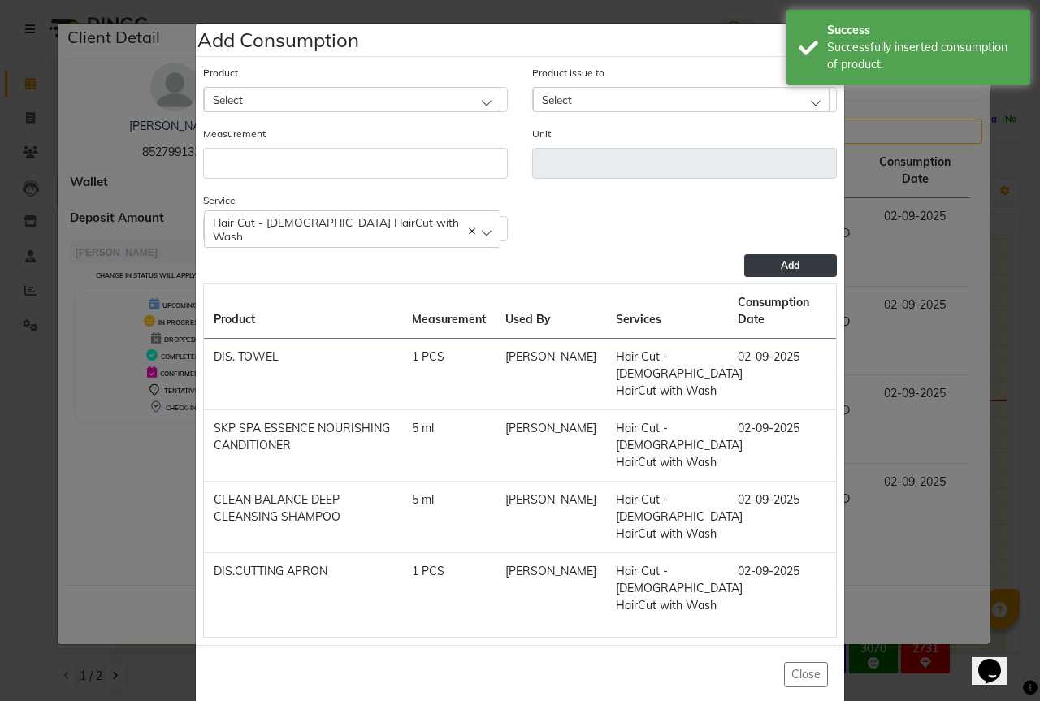
scroll to position [24, 0]
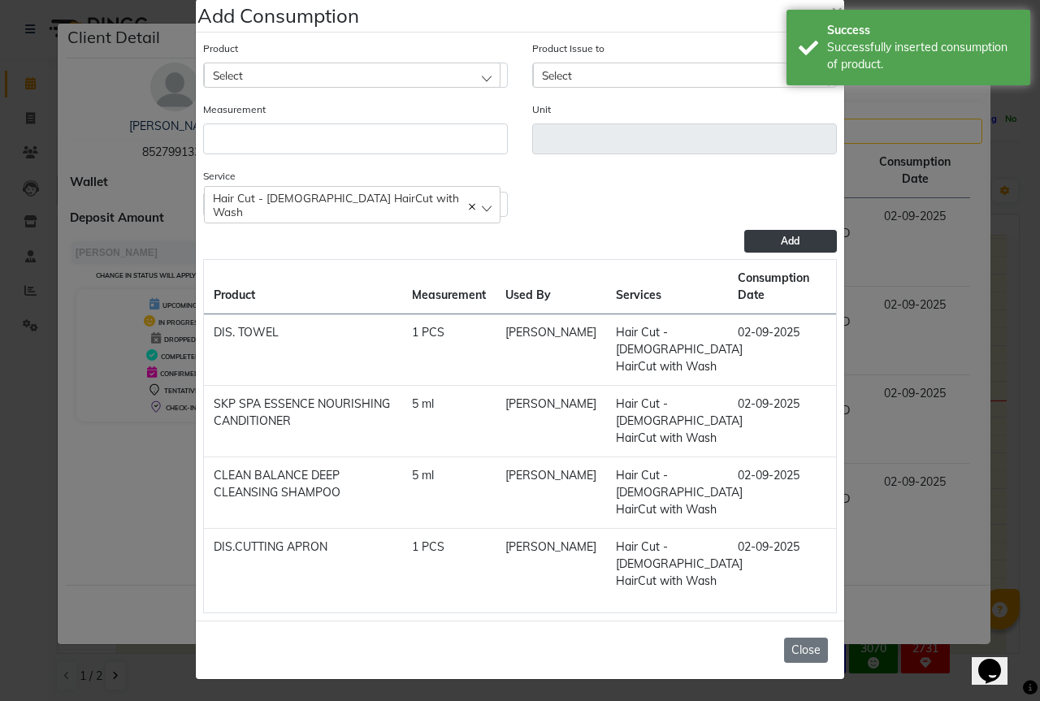
click at [784, 648] on button "Close" at bounding box center [806, 650] width 44 height 25
